Goal: Complete application form

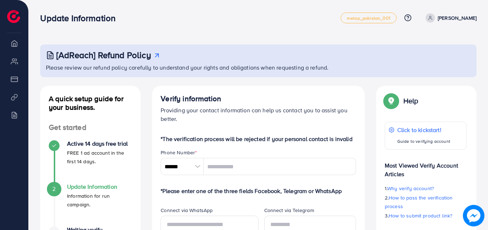
click at [454, 22] on link "[PERSON_NAME]" at bounding box center [450, 17] width 54 height 9
click at [434, 43] on span "Log out" at bounding box center [433, 42] width 19 height 9
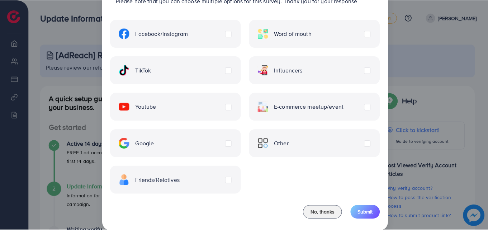
scroll to position [58, 0]
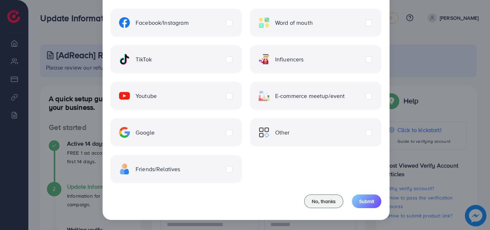
click at [157, 176] on div "Friends/Relatives" at bounding box center [175, 169] width 131 height 28
click at [281, 58] on span "Influencers" at bounding box center [289, 59] width 29 height 8
click at [157, 165] on span "Friends/Relatives" at bounding box center [158, 169] width 45 height 8
click at [375, 203] on button "Submit" at bounding box center [366, 201] width 29 height 14
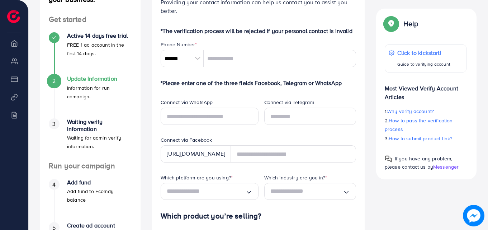
scroll to position [108, 0]
click at [198, 63] on div at bounding box center [197, 58] width 13 height 17
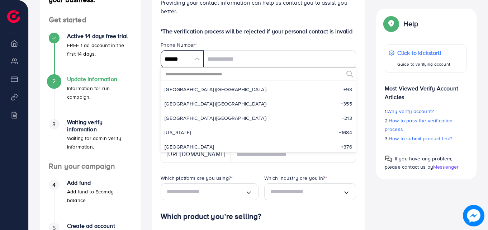
scroll to position [3329, 0]
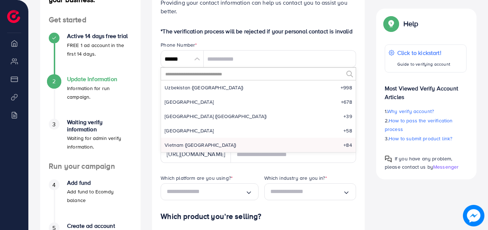
click at [196, 75] on input "text" at bounding box center [254, 74] width 179 height 12
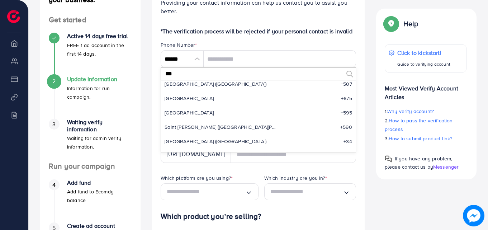
scroll to position [0, 0]
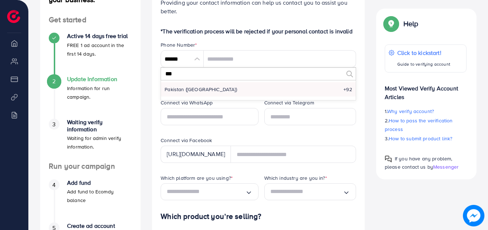
type input "***"
click at [205, 91] on li "Pakistan (‫پاکستان‬‎) +92" at bounding box center [258, 89] width 195 height 14
type input "******"
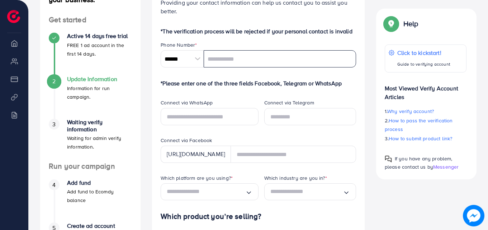
click at [234, 57] on input "tel" at bounding box center [280, 58] width 152 height 17
type input "**********"
click at [197, 118] on input "text" at bounding box center [210, 116] width 98 height 17
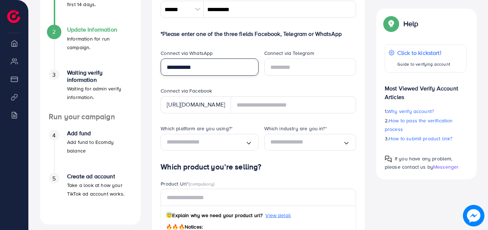
scroll to position [179, 0]
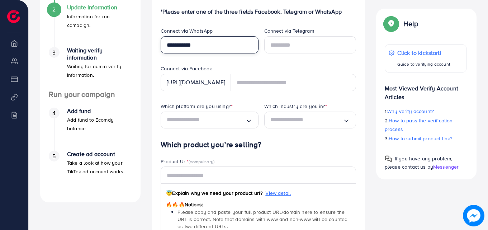
type input "**********"
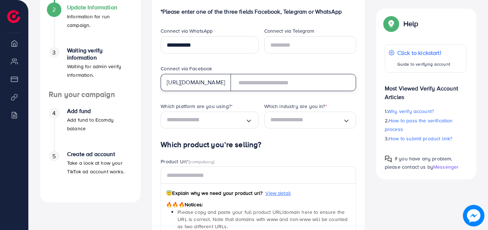
click at [285, 86] on input "text" at bounding box center [293, 82] width 125 height 17
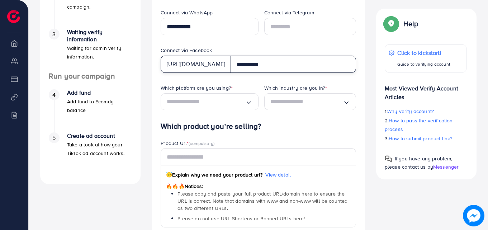
scroll to position [215, 0]
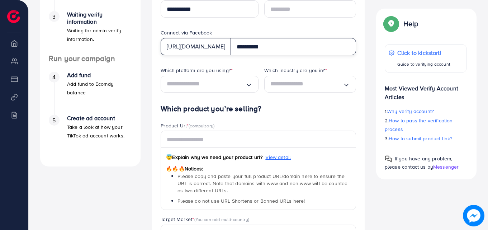
type input "**********"
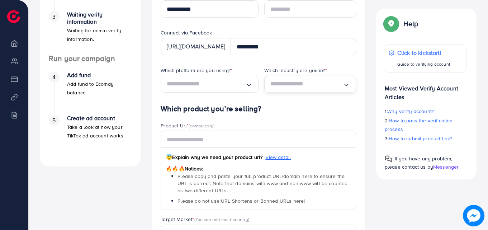
click at [309, 91] on div "Loading..." at bounding box center [310, 84] width 92 height 17
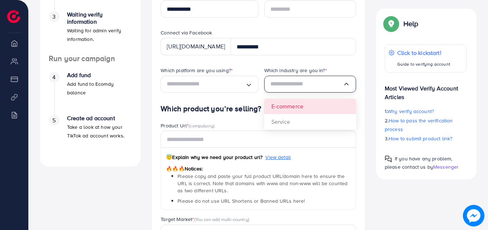
click at [307, 104] on div "Which platform are you using? * Loading... Which industry are you in? * Loading…" at bounding box center [258, 86] width 207 height 38
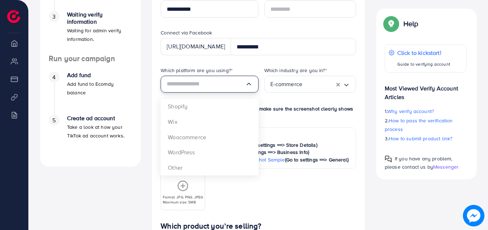
click at [228, 84] on input "Search for option" at bounding box center [206, 84] width 78 height 11
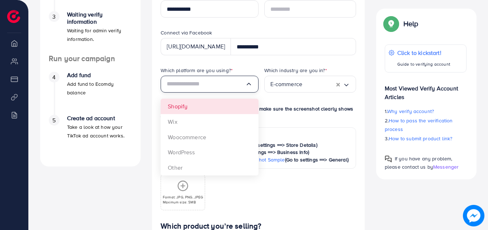
click at [234, 103] on div "Which platform are you using? * Loading... Shopify Wix Woocommerce WordPress Ot…" at bounding box center [206, 86] width 103 height 38
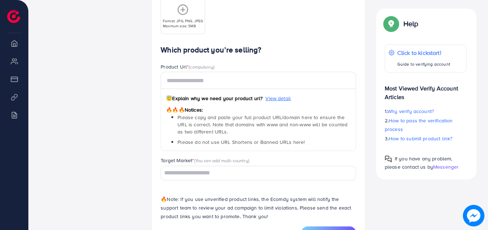
scroll to position [394, 0]
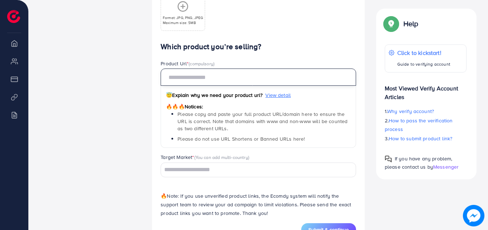
click at [204, 84] on input "text" at bounding box center [258, 76] width 195 height 17
paste input "**********"
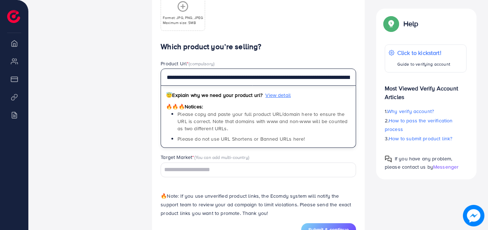
scroll to position [0, 75]
type input "**********"
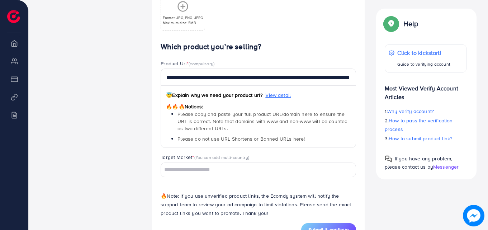
click at [185, 16] on p "Format: JPG, PNG, JPEG" at bounding box center [183, 17] width 41 height 5
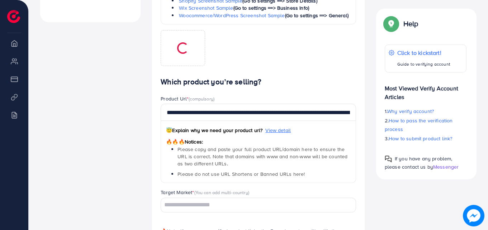
scroll to position [323, 0]
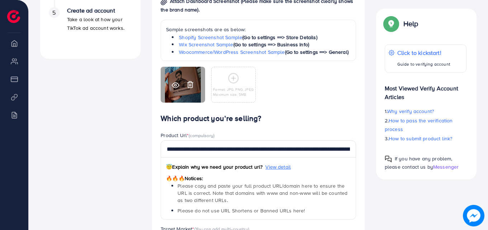
click at [192, 83] on icon at bounding box center [190, 85] width 8 height 8
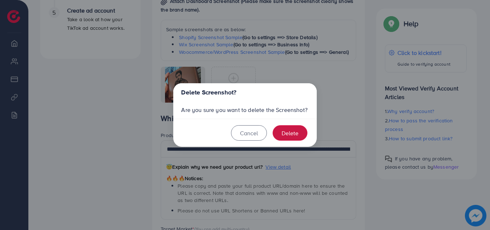
drag, startPoint x: 285, startPoint y: 134, endPoint x: 278, endPoint y: 123, distance: 12.9
click at [285, 132] on button "Delete" at bounding box center [289, 132] width 35 height 15
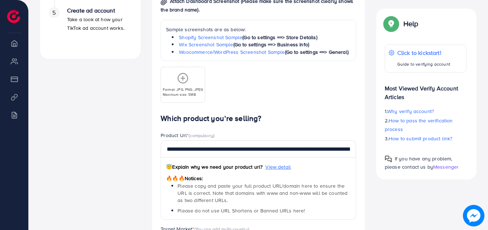
click at [179, 81] on circle at bounding box center [183, 78] width 10 height 10
click at [211, 87] on div "Format: JPG, PNG, JPEG Maximum size: 5MB" at bounding box center [258, 82] width 195 height 42
click at [264, 83] on div "Format: JPG, PNG, JPEG Maximum size: 5MB" at bounding box center [258, 82] width 195 height 42
click at [181, 80] on icon at bounding box center [182, 77] width 11 height 11
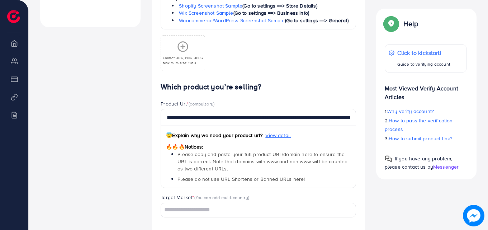
scroll to position [359, 0]
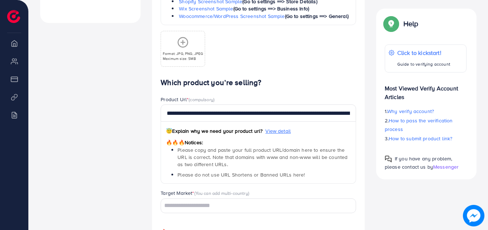
click at [217, 103] on div "Product Url * (compulsory)" at bounding box center [258, 100] width 195 height 9
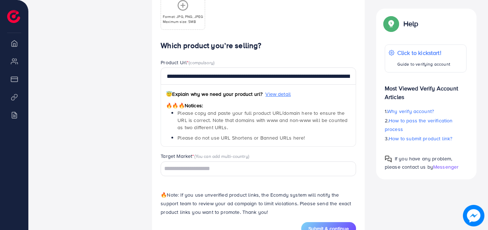
scroll to position [421, 0]
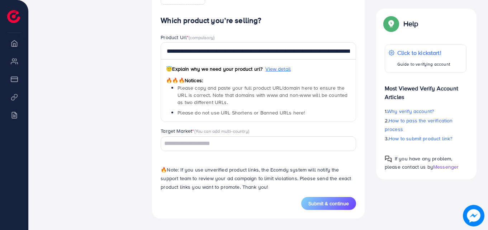
drag, startPoint x: 332, startPoint y: 199, endPoint x: 274, endPoint y: 166, distance: 67.2
click at [333, 199] on button "Submit & continue" at bounding box center [328, 203] width 55 height 13
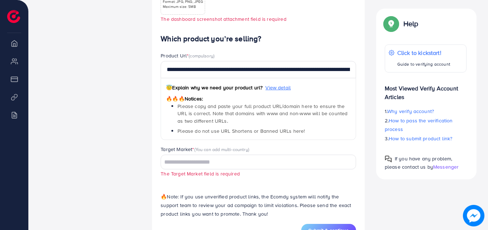
scroll to position [437, 0]
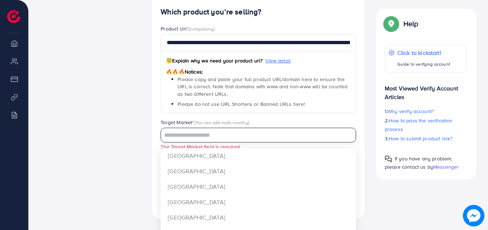
click at [202, 132] on input "Search for option" at bounding box center [254, 135] width 185 height 11
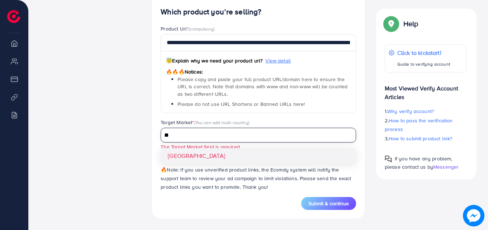
type input "**"
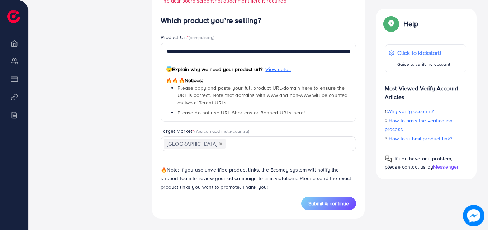
click at [203, 155] on div "**********" at bounding box center [258, 106] width 195 height 181
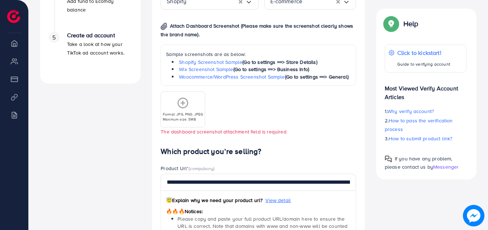
scroll to position [285, 0]
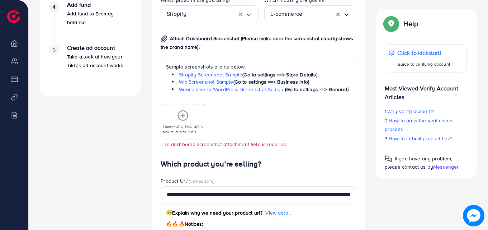
click at [184, 123] on div "Format: JPG, PNG, JPEG Maximum size: 5MB" at bounding box center [182, 122] width 43 height 24
click at [184, 127] on p "Format: JPG, PNG, JPEG" at bounding box center [183, 126] width 41 height 5
click at [168, 122] on div "Format: JPG, PNG, JPEG Maximum size: 5MB" at bounding box center [182, 122] width 43 height 24
click at [177, 128] on p "Format: JPG, PNG, JPEG" at bounding box center [183, 126] width 41 height 5
click at [181, 123] on div "Format: JPG, PNG, JPEG Maximum size: 5MB" at bounding box center [182, 122] width 43 height 24
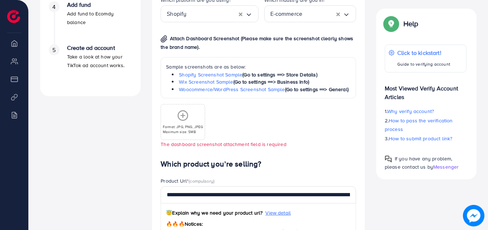
click at [181, 122] on div "Format: JPG, PNG, JPEG Maximum size: 5MB" at bounding box center [182, 122] width 43 height 24
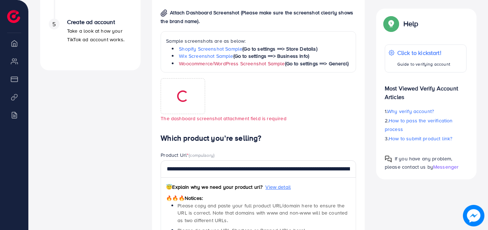
scroll to position [321, 0]
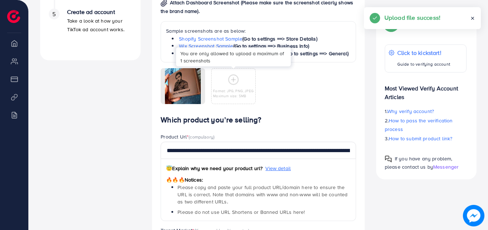
click at [232, 90] on p "Format: JPG, PNG, JPEG" at bounding box center [233, 90] width 41 height 5
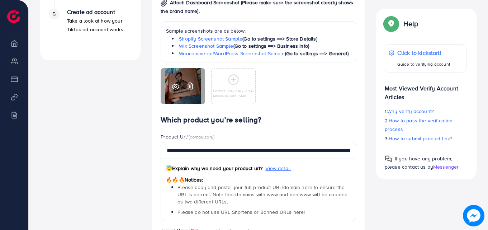
click at [193, 85] on icon at bounding box center [190, 86] width 4 height 6
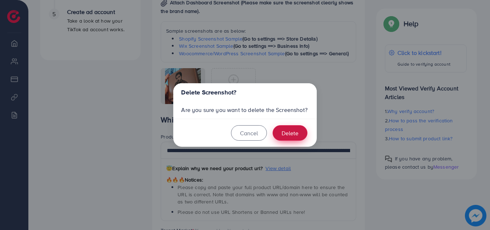
click at [285, 129] on button "Delete" at bounding box center [289, 132] width 35 height 15
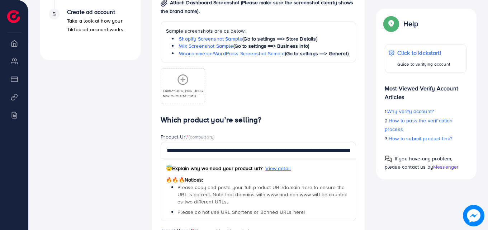
click at [191, 78] on div "Format: JPG, PNG, JPEG Maximum size: 5MB" at bounding box center [182, 86] width 43 height 24
click at [174, 84] on div "Format: JPG, PNG, JPEG Maximum size: 5MB" at bounding box center [182, 86] width 43 height 24
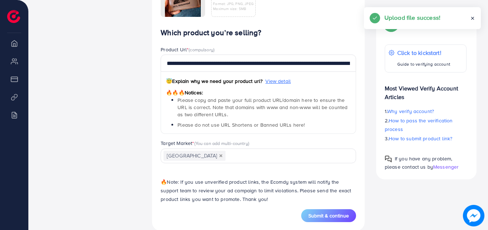
scroll to position [421, 0]
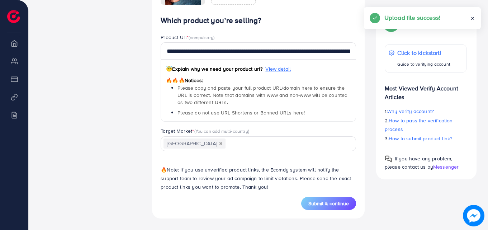
click at [316, 205] on span "Submit & continue" at bounding box center [328, 203] width 41 height 7
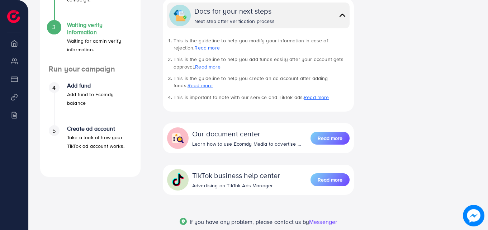
scroll to position [243, 0]
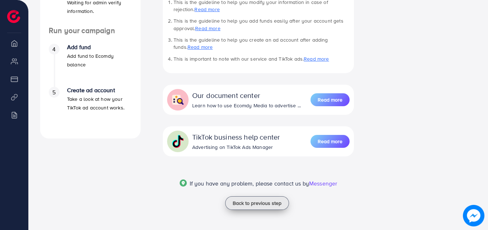
click at [260, 207] on button "Back to previous step" at bounding box center [257, 203] width 64 height 14
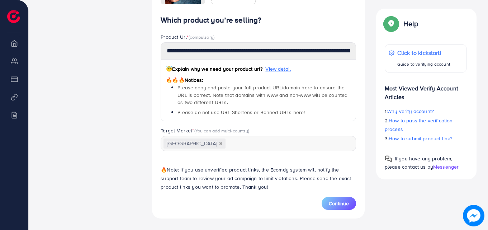
scroll to position [414, 0]
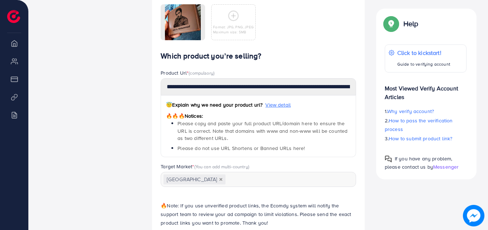
drag, startPoint x: 333, startPoint y: 52, endPoint x: 321, endPoint y: 77, distance: 27.9
click at [321, 77] on div "Product Url * (compulsory)" at bounding box center [258, 73] width 195 height 9
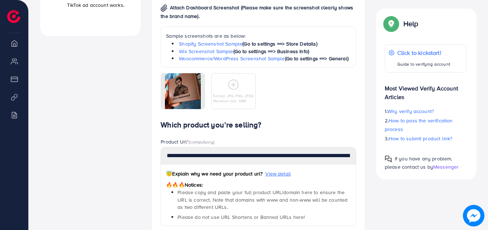
scroll to position [379, 0]
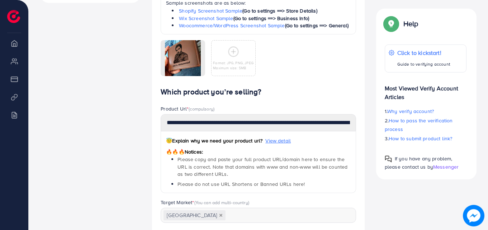
click at [236, 54] on icon at bounding box center [233, 51] width 11 height 11
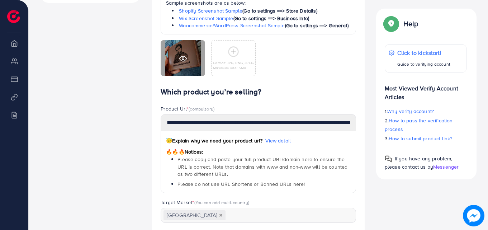
drag, startPoint x: 186, startPoint y: 66, endPoint x: 176, endPoint y: 66, distance: 10.0
click at [176, 66] on div at bounding box center [183, 58] width 44 height 36
click at [186, 61] on icon at bounding box center [183, 59] width 8 height 8
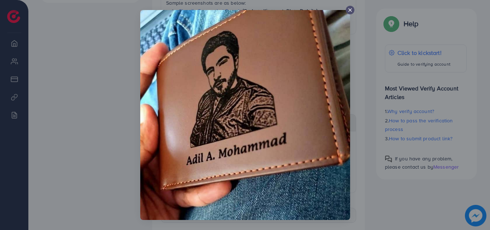
drag, startPoint x: 286, startPoint y: 111, endPoint x: 1, endPoint y: 56, distance: 290.0
click at [1, 57] on div at bounding box center [245, 115] width 490 height 230
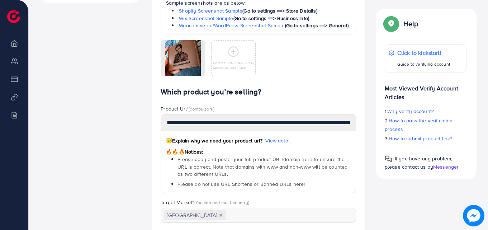
drag, startPoint x: 182, startPoint y: 60, endPoint x: 131, endPoint y: 100, distance: 65.1
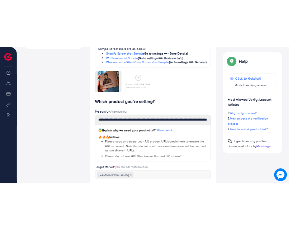
scroll to position [0, 0]
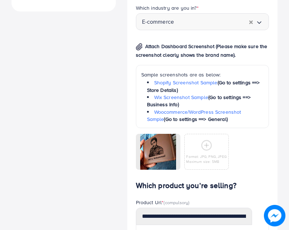
click at [287, 73] on div "[AdReach] Refund Policy Please review our refund policy carefully to understand…" at bounding box center [144, 46] width 289 height 850
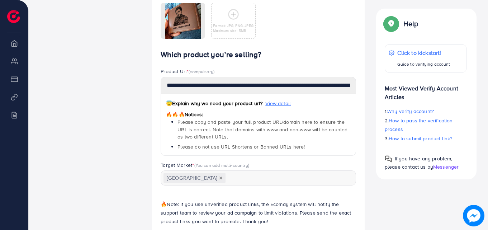
scroll to position [450, 0]
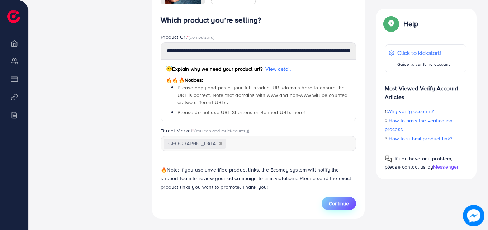
click at [342, 202] on span "Continue" at bounding box center [339, 203] width 20 height 7
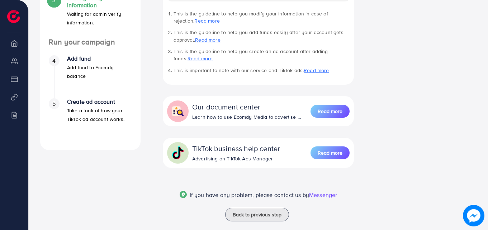
scroll to position [243, 0]
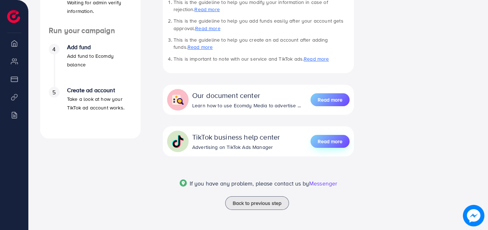
click at [323, 143] on span "Read more" at bounding box center [330, 141] width 25 height 7
